Goal: Book appointment/travel/reservation

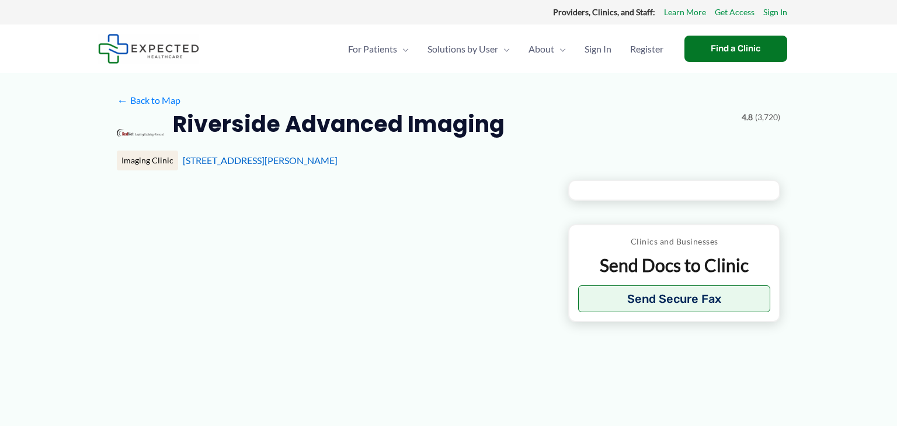
type input "**********"
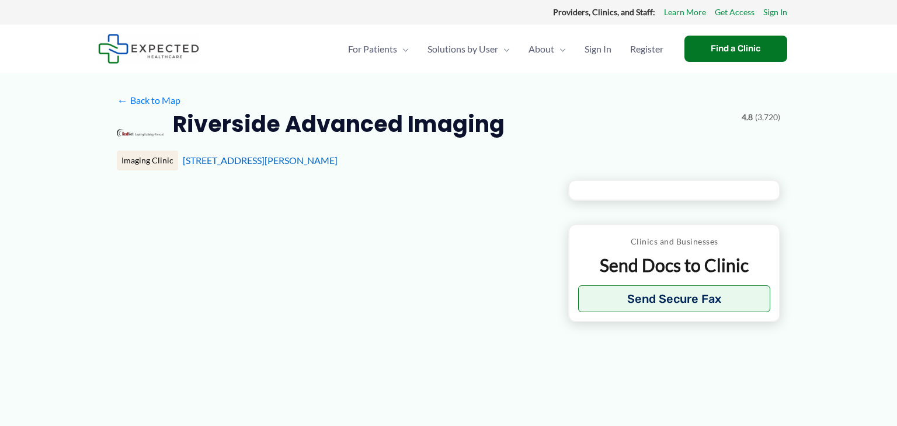
type input "**********"
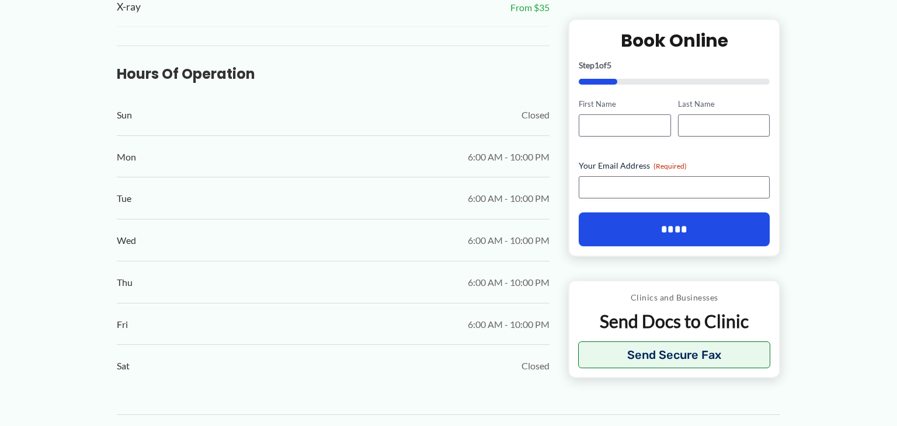
scroll to position [759, 0]
